Goal: Information Seeking & Learning: Find specific fact

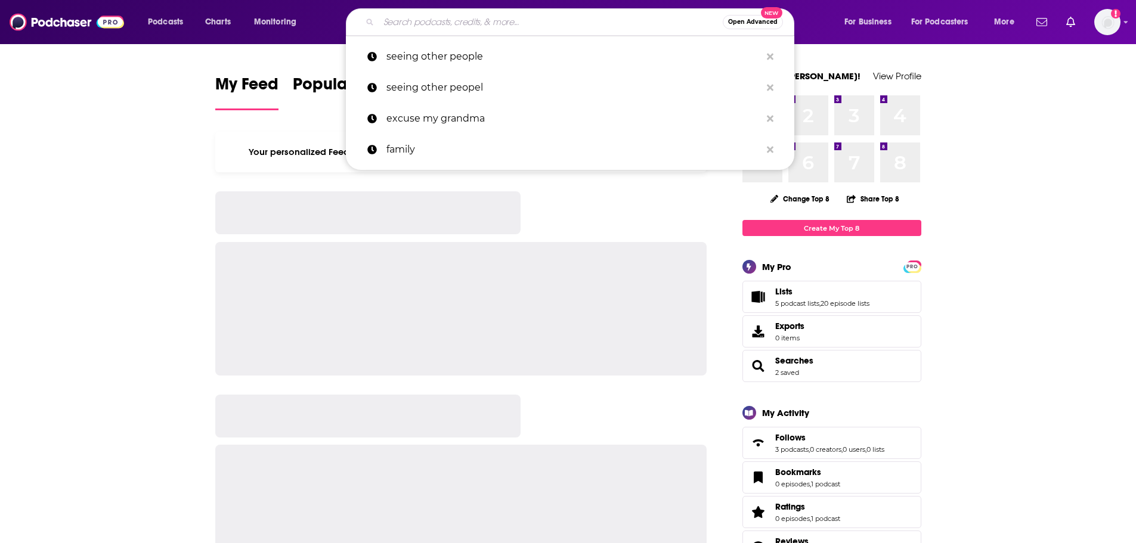
click at [419, 24] on input "Search podcasts, credits, & more..." at bounding box center [551, 22] width 344 height 19
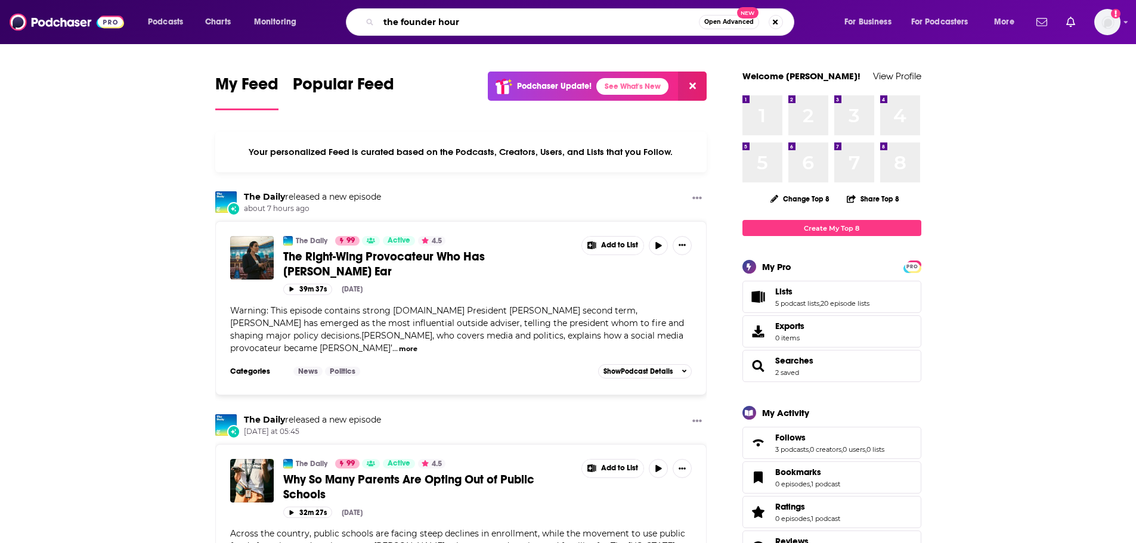
type input "the founder hour"
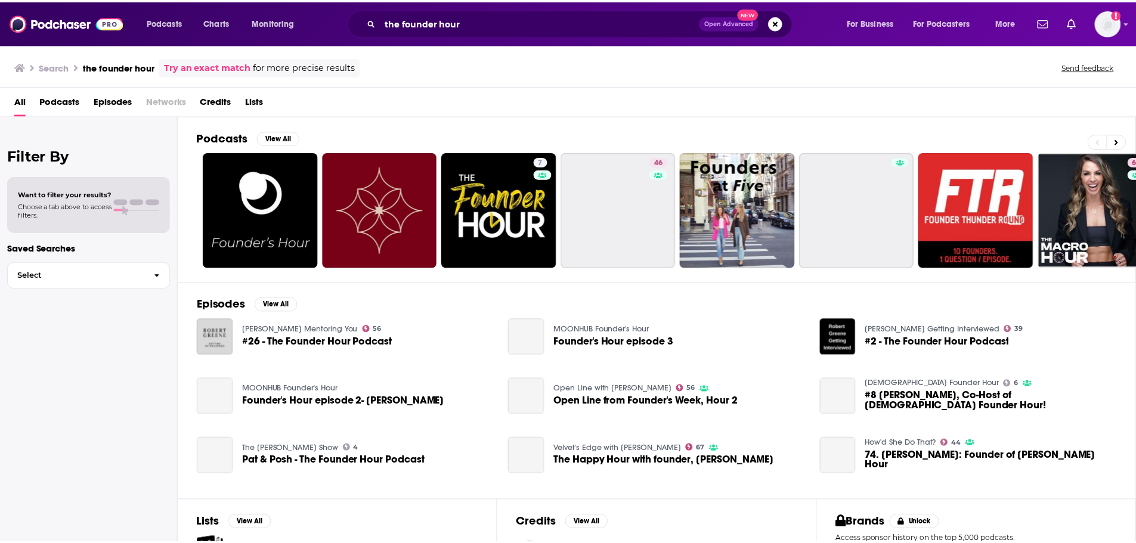
scroll to position [13, 0]
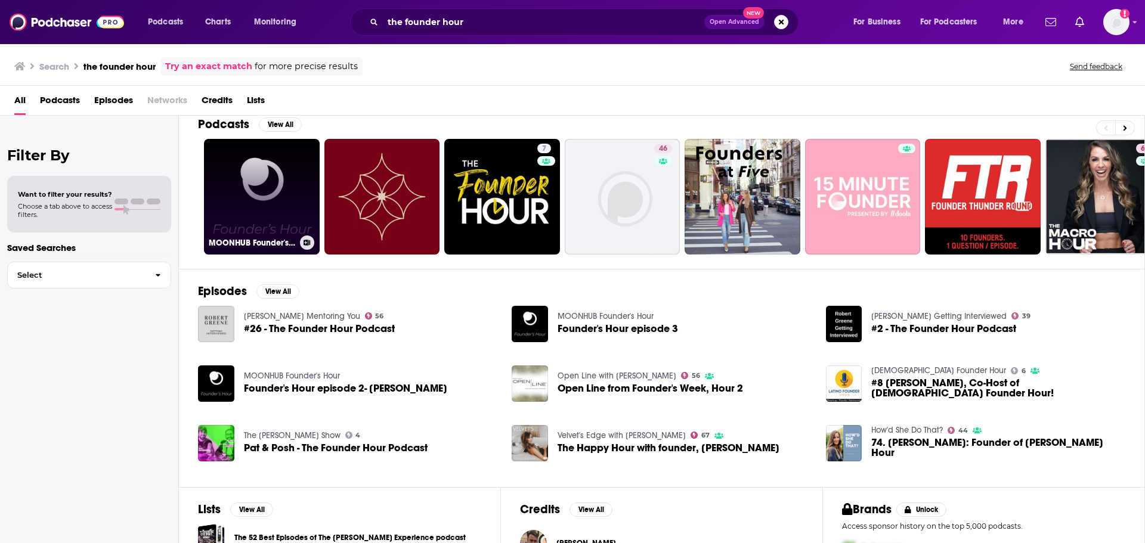
click at [276, 230] on link "MOONHUB Founder's Hour" at bounding box center [262, 197] width 116 height 116
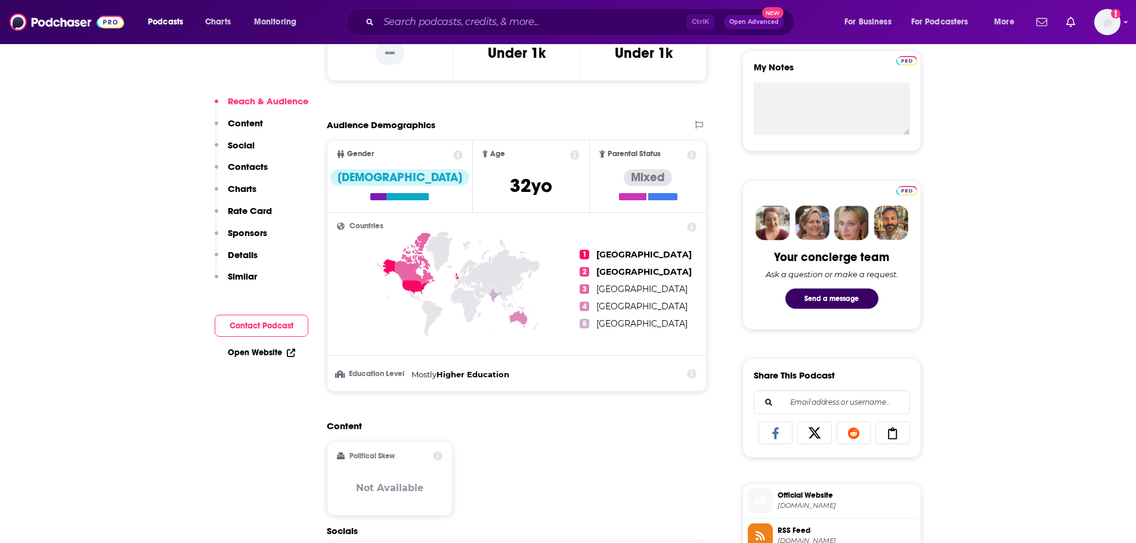
scroll to position [453, 0]
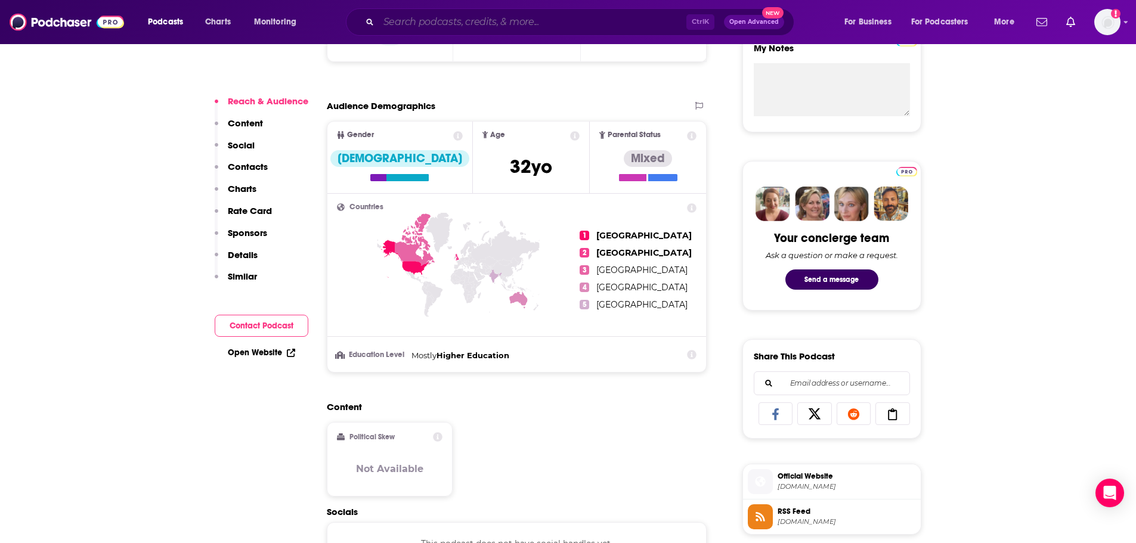
click at [412, 27] on input "Search podcasts, credits, & more..." at bounding box center [533, 22] width 308 height 19
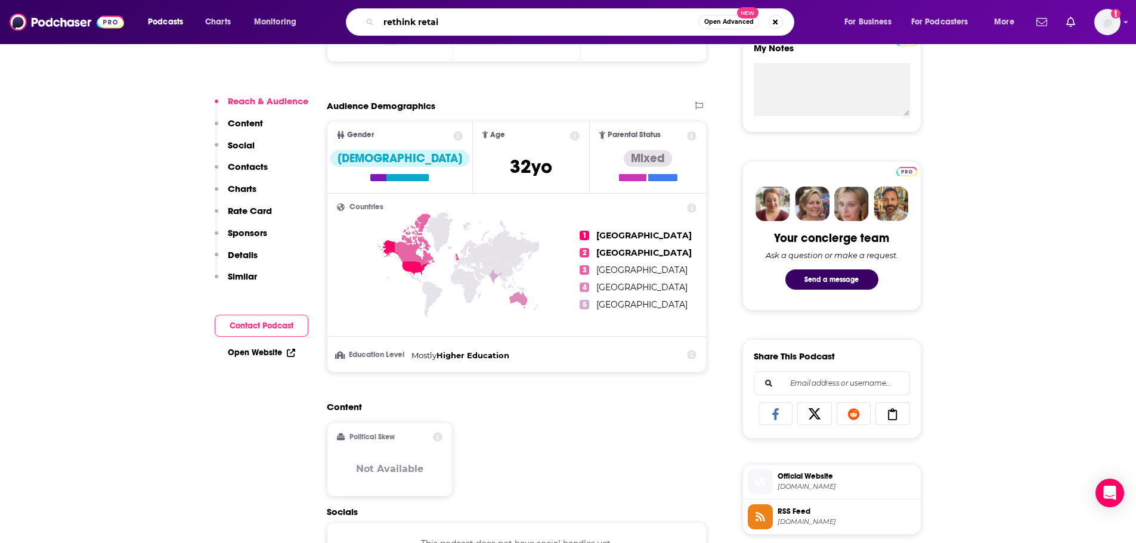
type input "rethink retail"
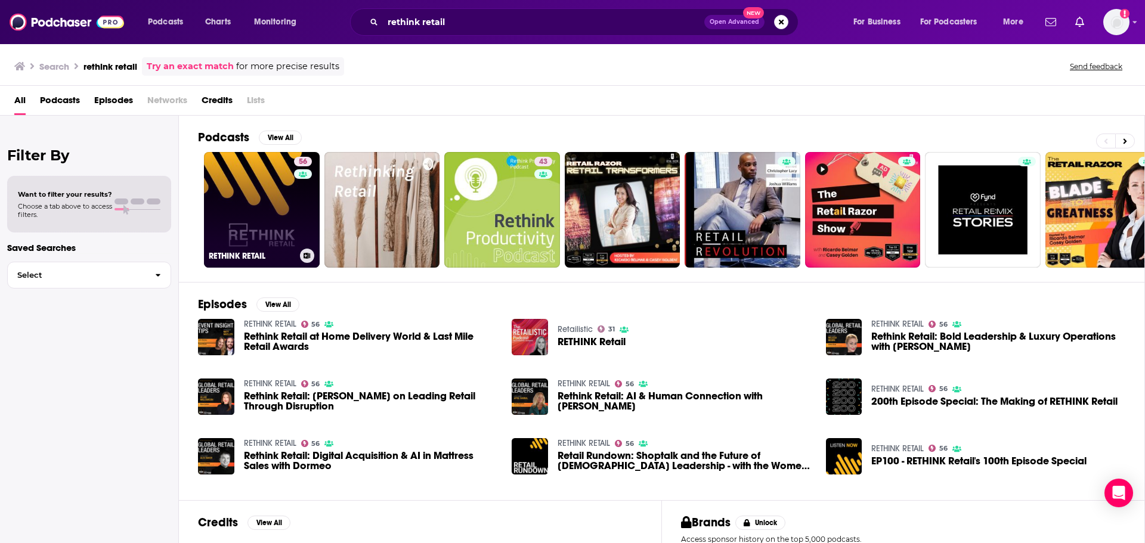
click at [273, 240] on link "56 RETHINK RETAIL" at bounding box center [262, 210] width 116 height 116
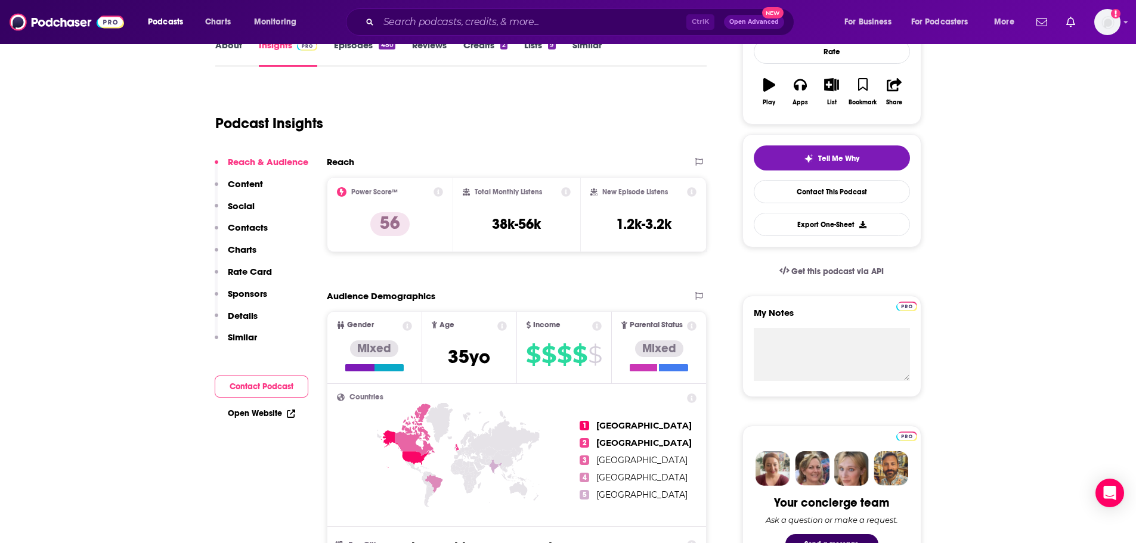
scroll to position [187, 0]
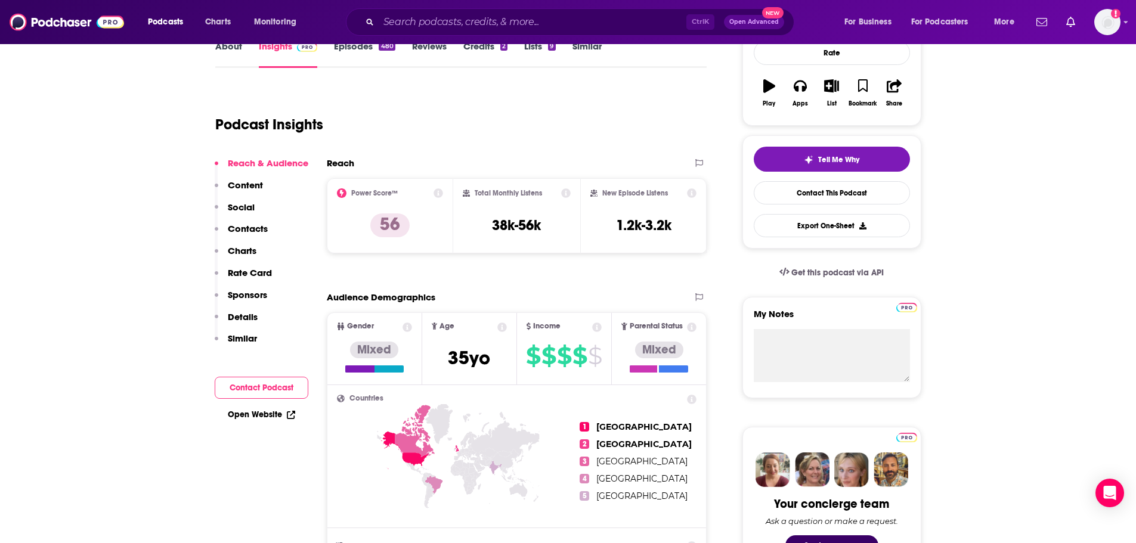
click at [247, 234] on p "Contacts" at bounding box center [248, 228] width 40 height 11
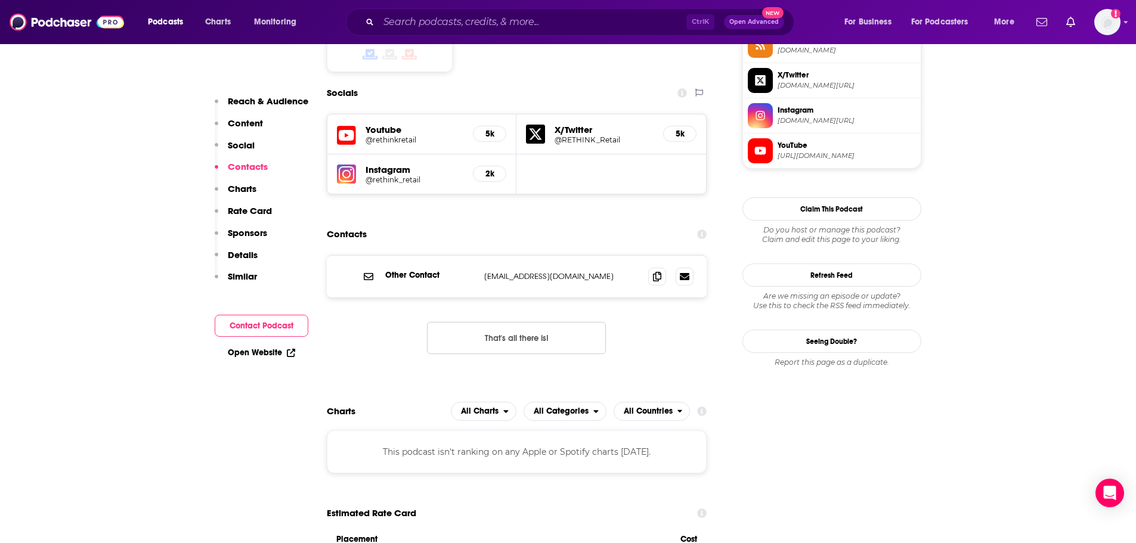
scroll to position [1022, 0]
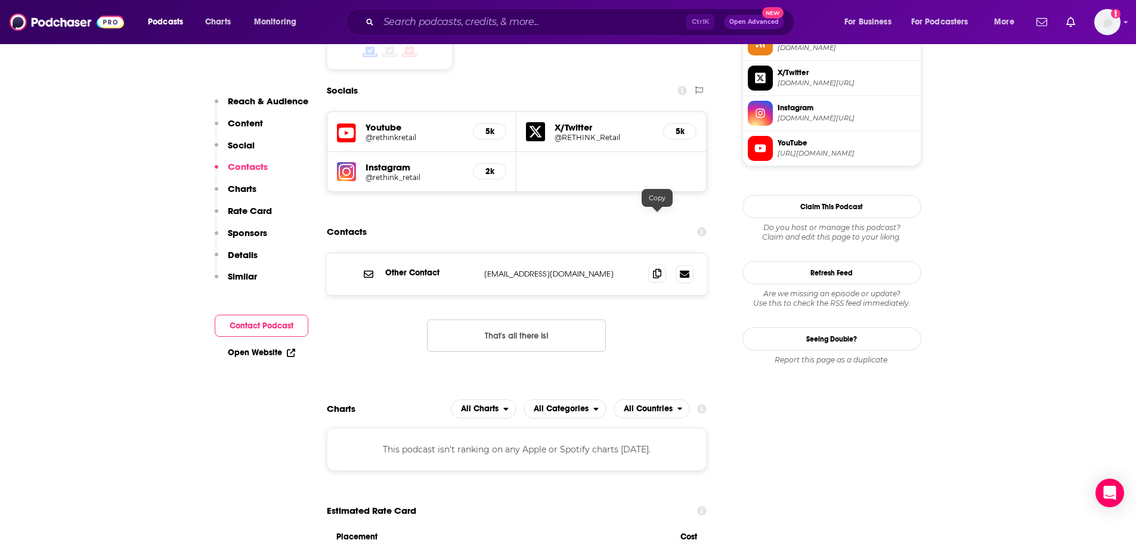
click at [657, 269] on icon at bounding box center [657, 274] width 8 height 10
